Goal: Transaction & Acquisition: Purchase product/service

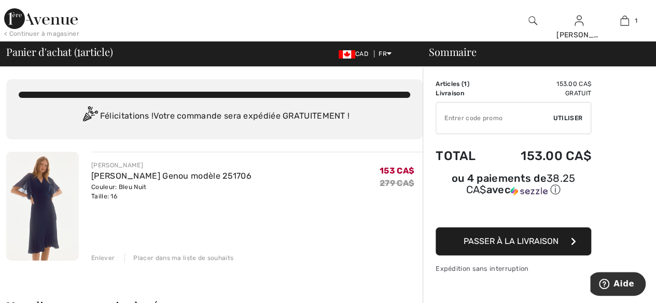
click at [507, 122] on input "TEXT" at bounding box center [494, 118] width 117 height 31
type input "NEW10"
click at [521, 236] on span "Passer à la livraison" at bounding box center [510, 241] width 95 height 10
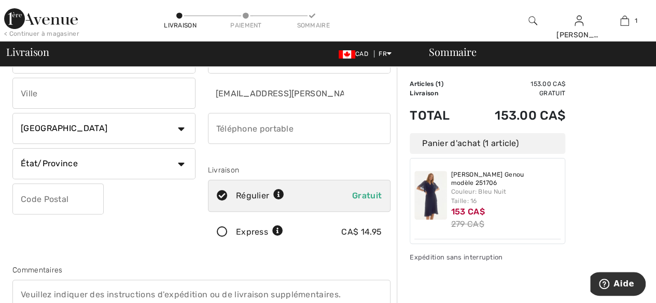
scroll to position [104, 0]
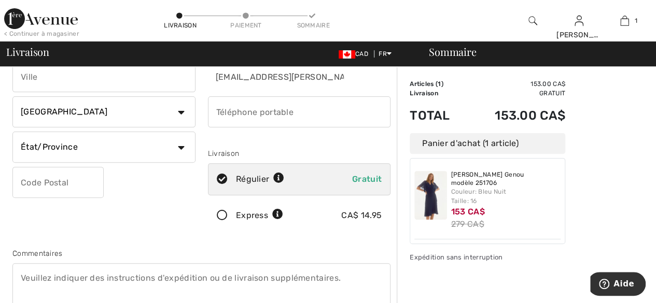
click at [220, 215] on icon at bounding box center [221, 215] width 27 height 11
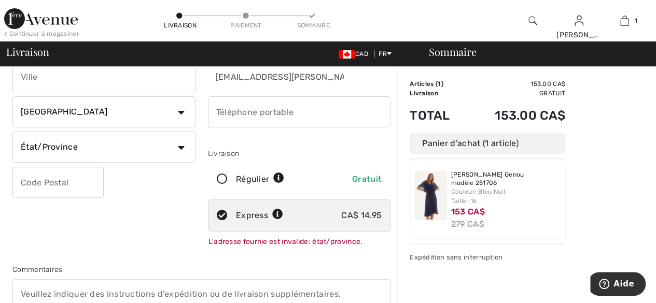
click at [220, 178] on icon at bounding box center [221, 179] width 27 height 11
radio input "true"
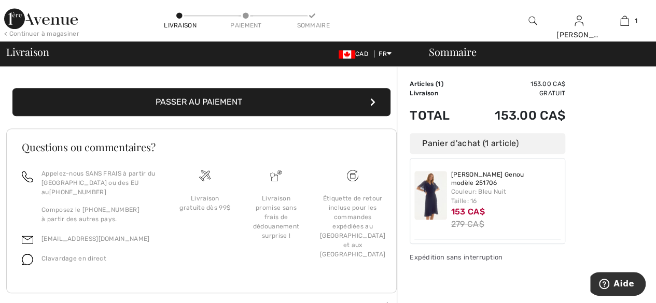
scroll to position [400, 0]
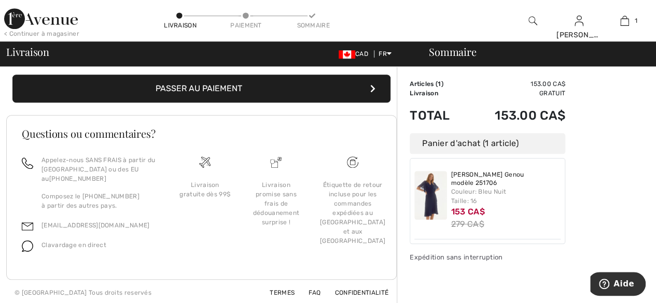
click at [236, 86] on button "Passer au paiement" at bounding box center [201, 89] width 378 height 28
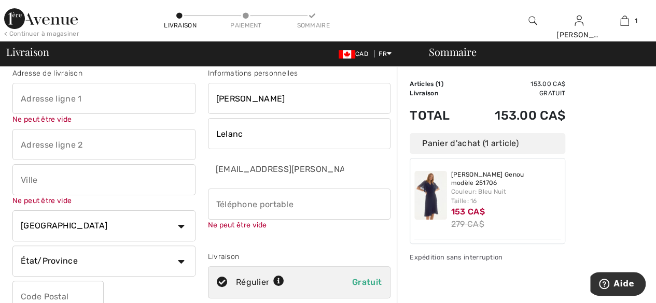
scroll to position [11, 0]
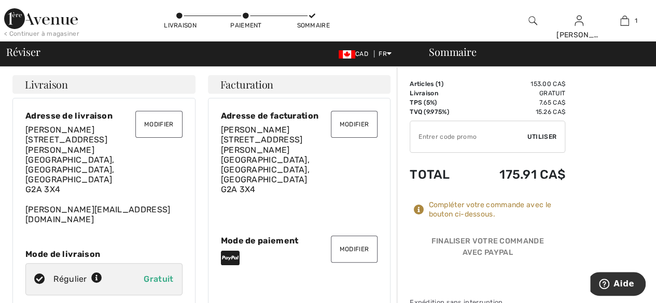
click at [425, 139] on input "TEXT" at bounding box center [468, 136] width 117 height 31
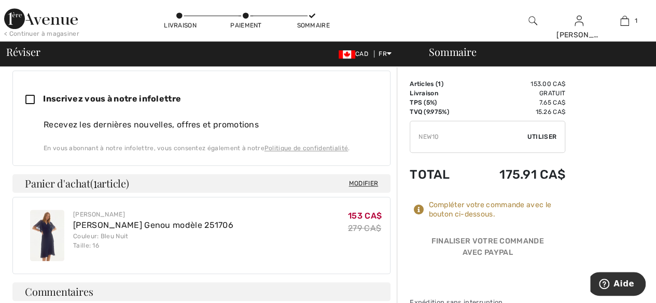
scroll to position [311, 0]
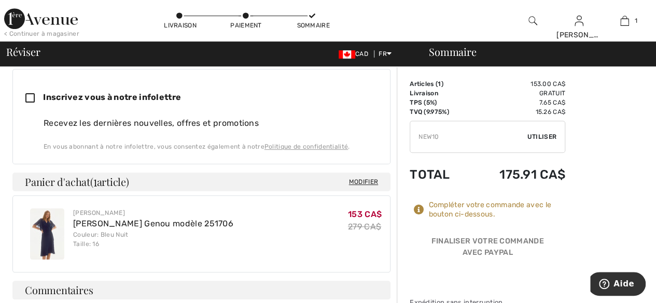
type input "NEW10"
click at [533, 138] on span "Utiliser" at bounding box center [541, 136] width 29 height 9
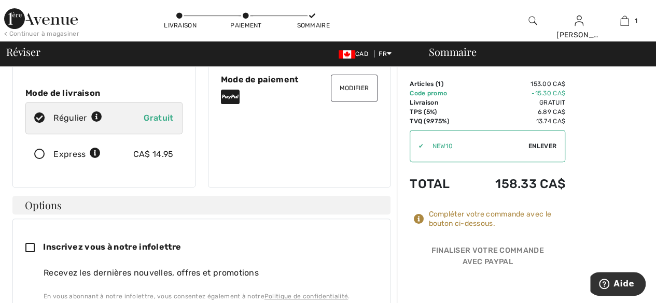
scroll to position [158, 0]
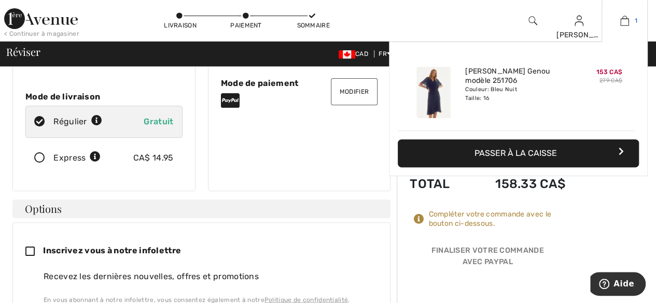
click at [628, 20] on img at bounding box center [624, 21] width 9 height 12
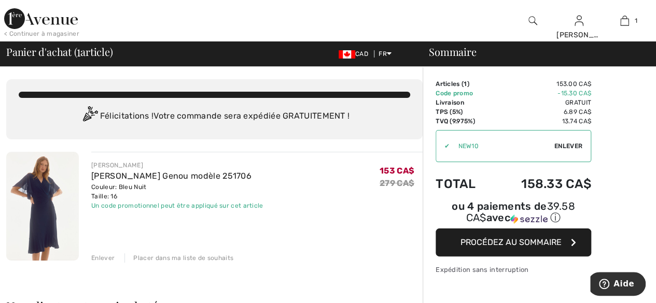
click at [508, 237] on span "Procédez au sommaire" at bounding box center [510, 242] width 101 height 10
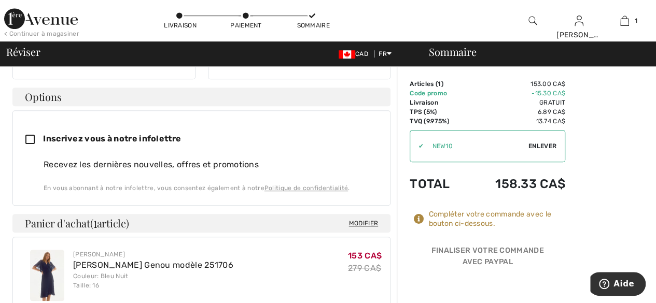
scroll to position [209, 0]
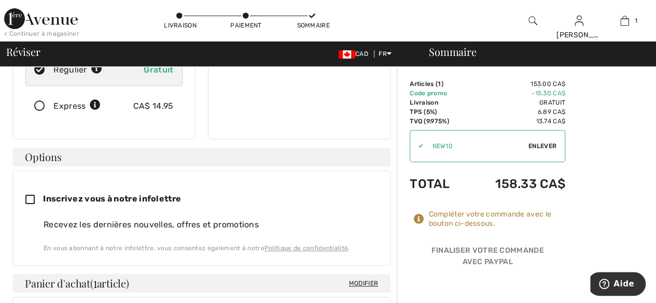
click at [30, 195] on icon at bounding box center [34, 200] width 18 height 11
checkbox input "true"
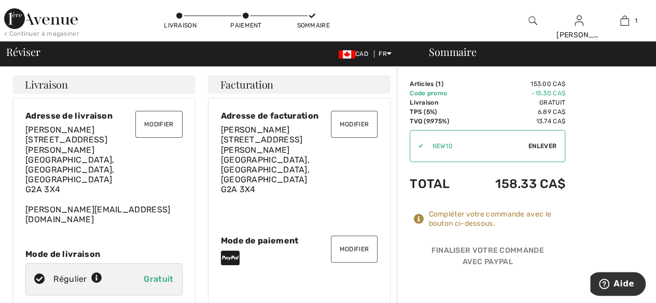
scroll to position [0, 0]
click at [355, 119] on button "Modifier" at bounding box center [354, 124] width 47 height 27
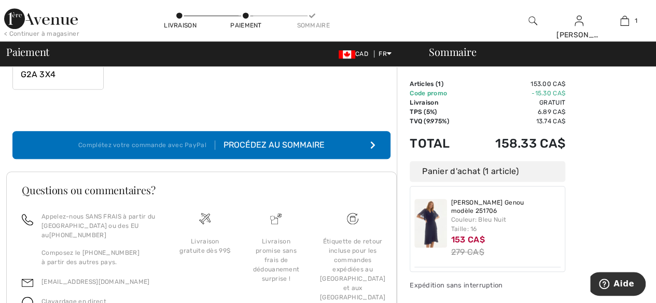
scroll to position [363, 0]
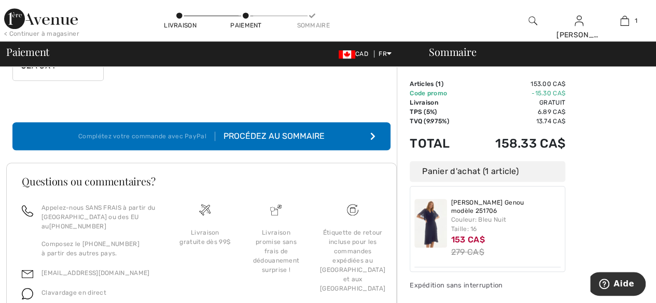
click at [285, 136] on div "Procédez au sommaire" at bounding box center [269, 136] width 109 height 12
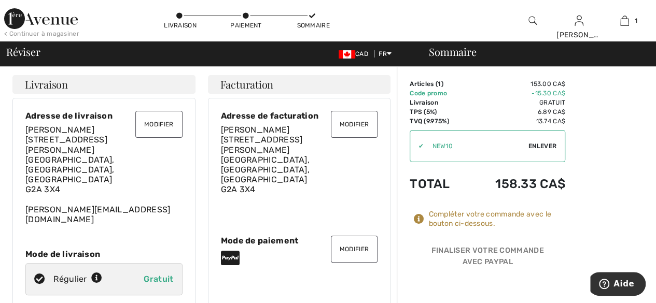
click at [364, 236] on button "Modifier" at bounding box center [354, 249] width 47 height 27
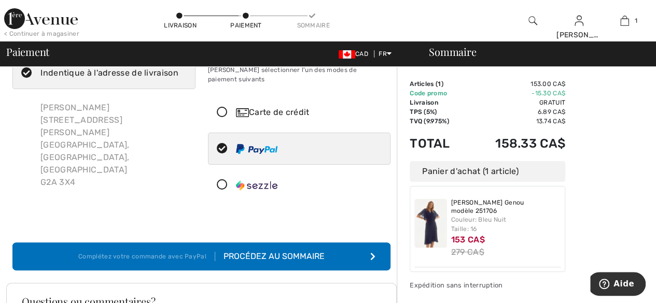
click at [264, 106] on div "Carte de crédit" at bounding box center [309, 112] width 147 height 12
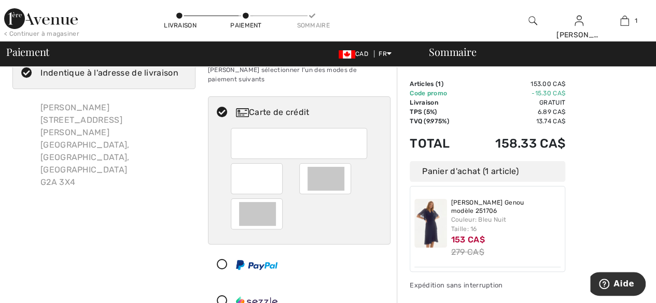
click at [34, 11] on div "Déconnexion Êtes-vous certaine de vouloir fermer la session? Fermeture de sessi…" at bounding box center [328, 276] width 656 height 627
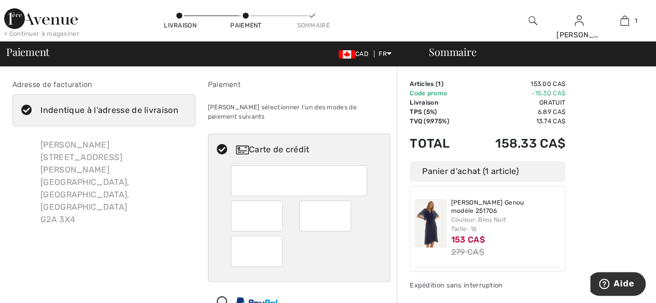
click at [110, 106] on div "Indentique à l'adresse de livraison" at bounding box center [109, 110] width 138 height 12
click at [178, 106] on input "Indentique à l'adresse de livraison" at bounding box center [181, 110] width 7 height 31
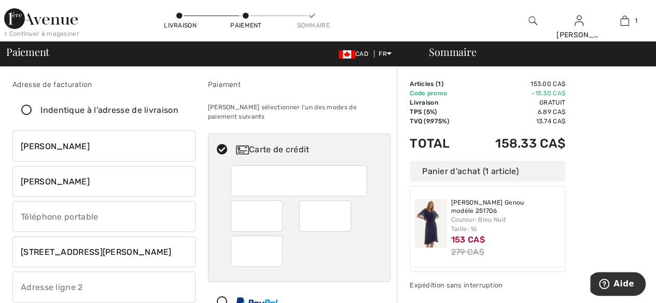
checkbox input "false"
click at [74, 149] on input "David" at bounding box center [103, 146] width 183 height 31
type input "D"
type input "[PERSON_NAME]"
drag, startPoint x: 71, startPoint y: 187, endPoint x: 23, endPoint y: 185, distance: 47.8
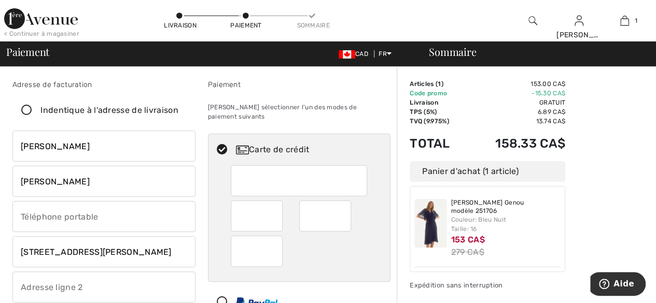
click at [23, 185] on input "Gaudreau" at bounding box center [103, 181] width 183 height 31
click at [30, 182] on input "Lelanc" at bounding box center [103, 181] width 183 height 31
type input "Leblanc"
click at [60, 216] on input "phone" at bounding box center [103, 216] width 183 height 31
type input "4185738717"
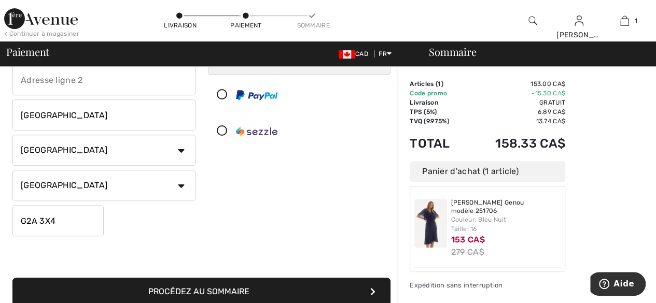
scroll to position [259, 0]
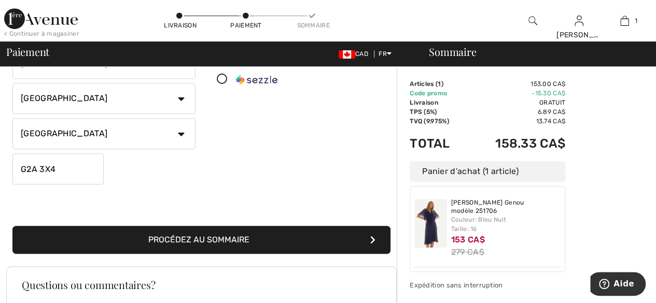
click at [197, 240] on button "Procédez au sommaire" at bounding box center [201, 240] width 378 height 28
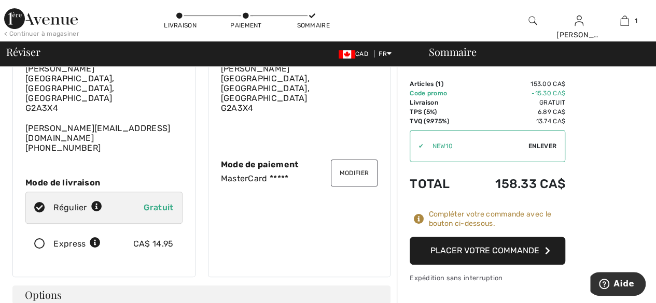
scroll to position [104, 0]
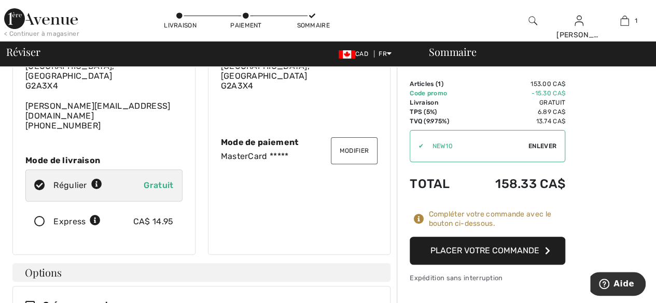
click at [544, 255] on button "Placer votre commande" at bounding box center [488, 251] width 156 height 28
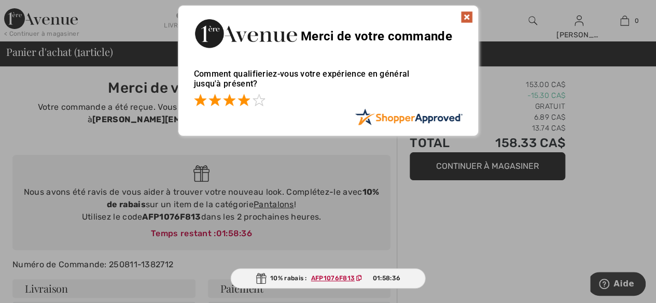
click at [248, 105] on span at bounding box center [243, 100] width 12 height 12
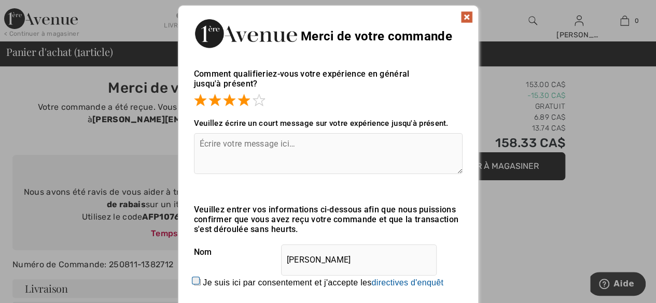
click at [466, 14] on img at bounding box center [466, 17] width 12 height 12
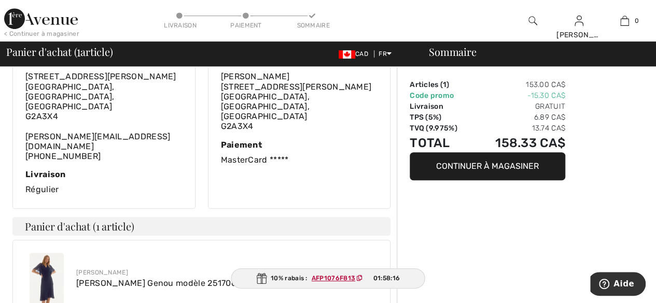
scroll to position [311, 0]
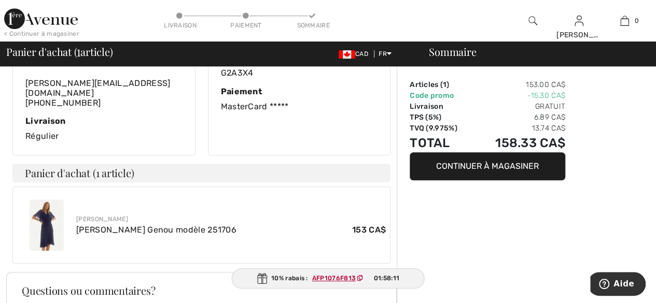
click at [45, 200] on img at bounding box center [47, 225] width 34 height 51
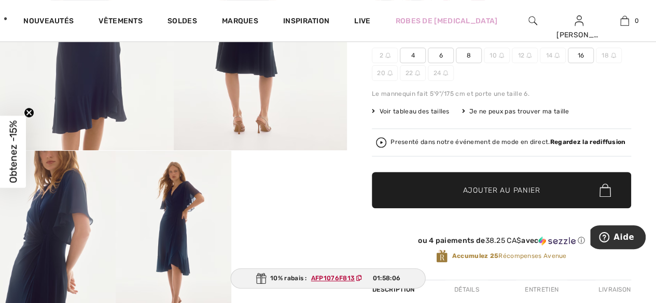
scroll to position [207, 0]
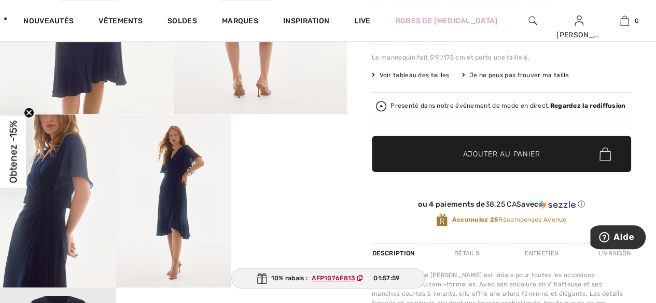
click at [285, 173] on video "Your browser does not support the video tag." at bounding box center [289, 144] width 116 height 58
